Goal: Information Seeking & Learning: Check status

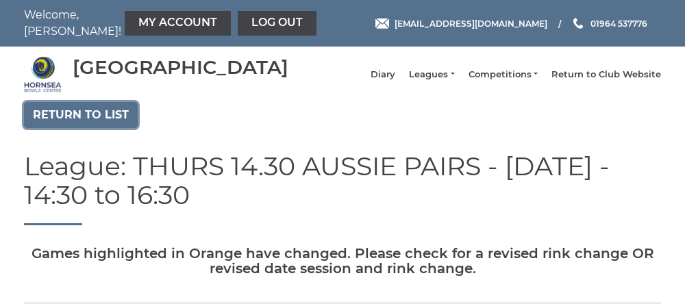
click at [74, 128] on link "Return to list" at bounding box center [81, 115] width 114 height 26
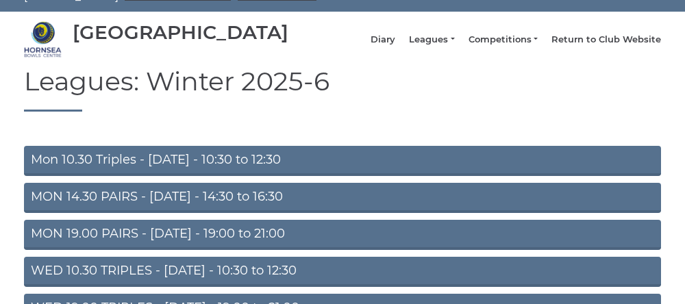
scroll to position [40, 0]
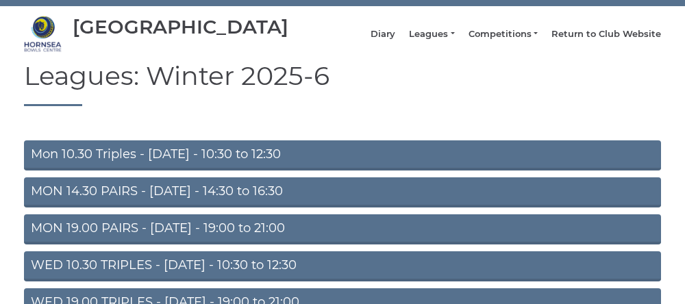
click at [131, 169] on link "Mon 10.30 Triples - Monday - 10:30 to 12:30" at bounding box center [342, 155] width 637 height 30
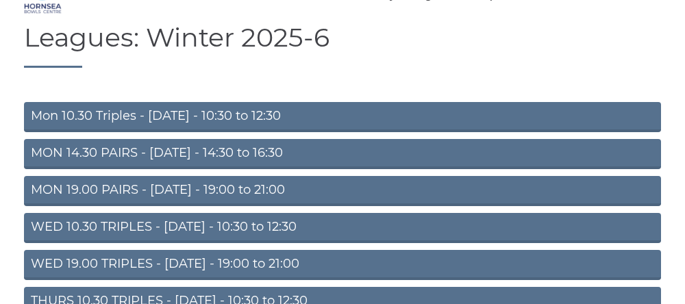
scroll to position [98, 0]
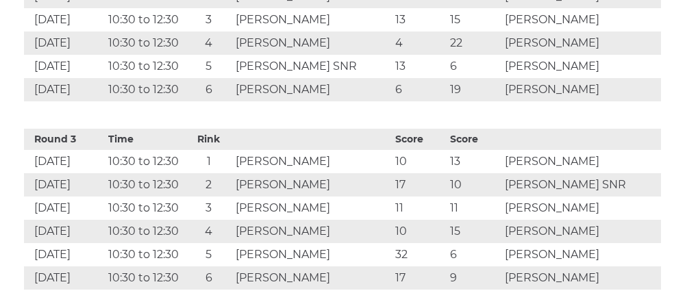
scroll to position [969, 0]
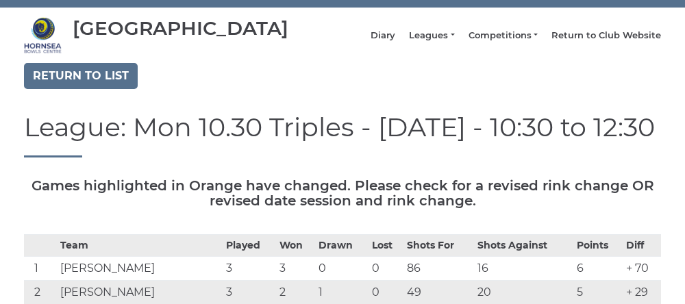
scroll to position [0, 0]
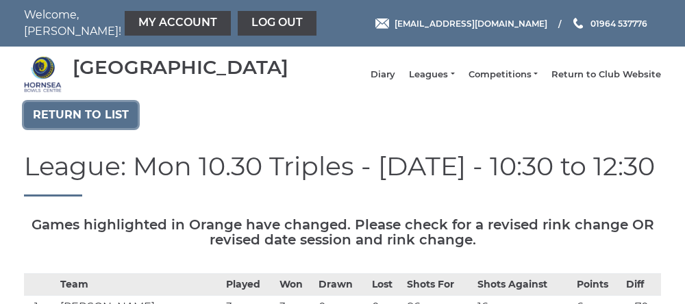
click at [79, 128] on link "Return to list" at bounding box center [81, 115] width 114 height 26
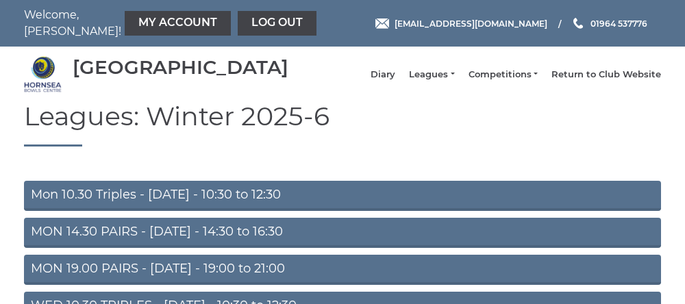
click at [247, 201] on link "Mon 10.30 Triples - Monday - 10:30 to 12:30" at bounding box center [342, 196] width 637 height 30
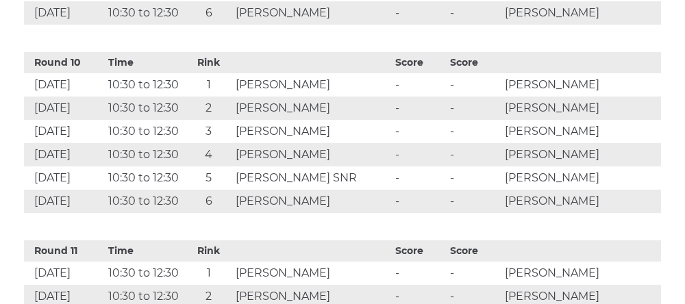
scroll to position [2364, 0]
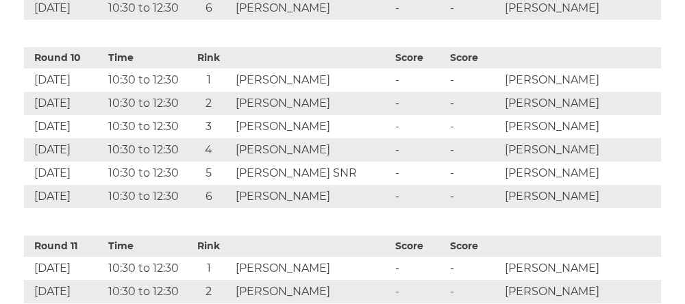
click at [129, 138] on td "10:30 to 12:30" at bounding box center [145, 126] width 81 height 23
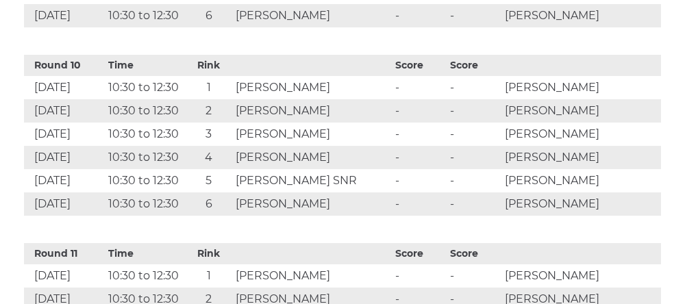
scroll to position [2356, 0]
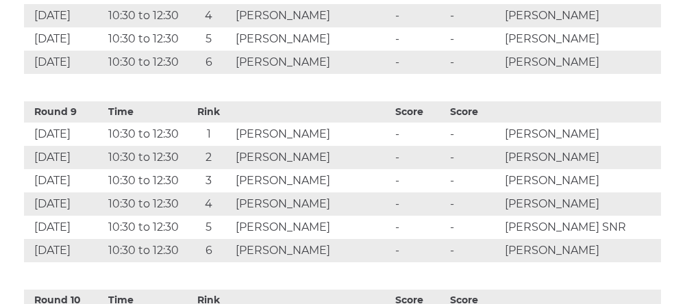
click at [151, 51] on td "10:30 to 12:30" at bounding box center [145, 38] width 81 height 23
click at [164, 75] on td "10:30 to 12:30" at bounding box center [145, 62] width 81 height 23
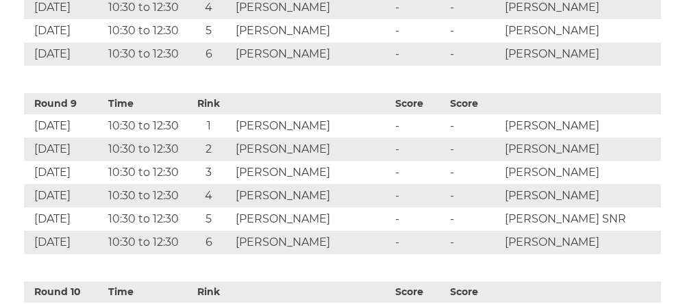
click at [162, 42] on td "10:30 to 12:30" at bounding box center [145, 30] width 81 height 23
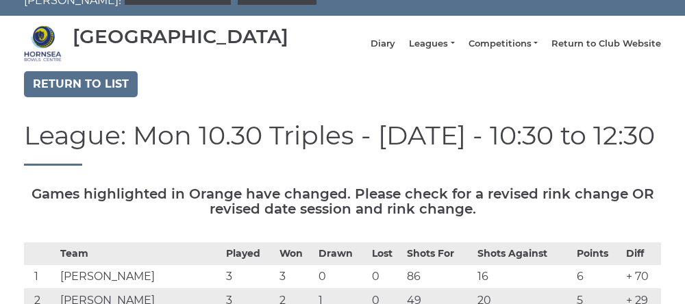
scroll to position [0, 0]
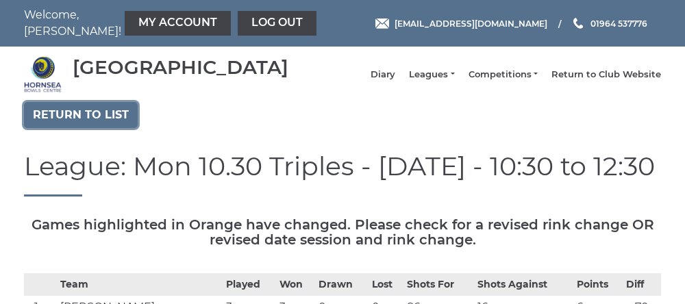
click at [79, 128] on link "Return to list" at bounding box center [81, 115] width 114 height 26
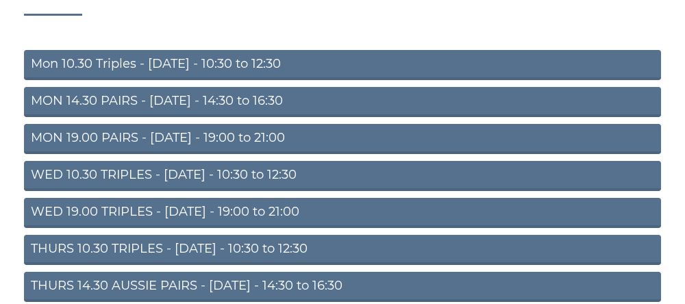
scroll to position [132, 0]
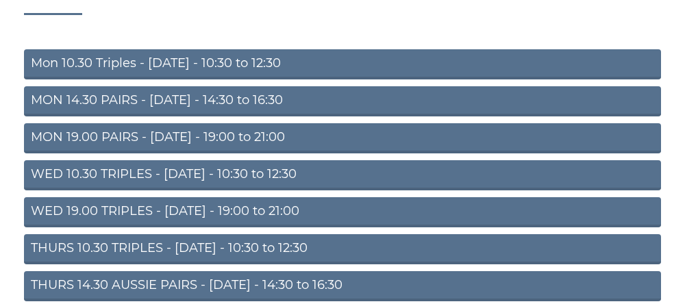
click at [183, 256] on link "THURS 10.30 TRIPLES - [DATE] - 10:30 to 12:30" at bounding box center [342, 249] width 637 height 30
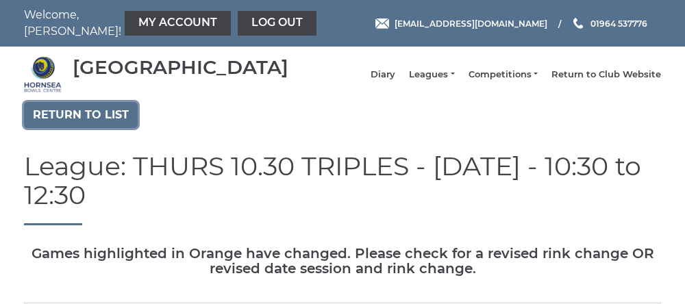
click at [77, 127] on link "Return to list" at bounding box center [81, 115] width 114 height 26
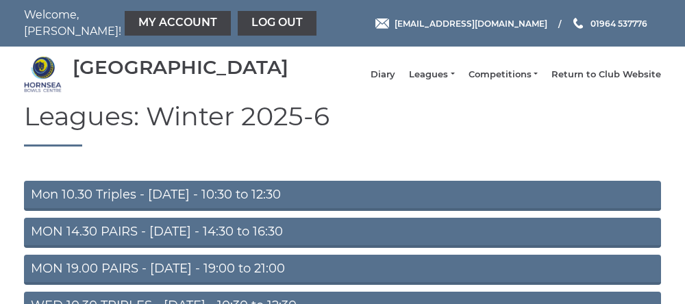
click at [143, 208] on link "Mon 10.30 Triples - [DATE] - 10:30 to 12:30" at bounding box center [342, 196] width 637 height 30
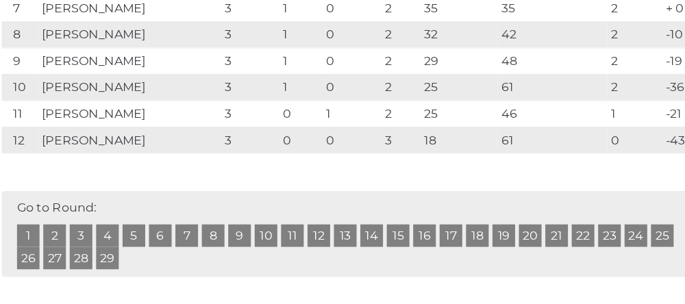
scroll to position [411, 0]
click at [184, 124] on td "[PERSON_NAME]" at bounding box center [140, 112] width 166 height 24
